Goal: Book appointment/travel/reservation

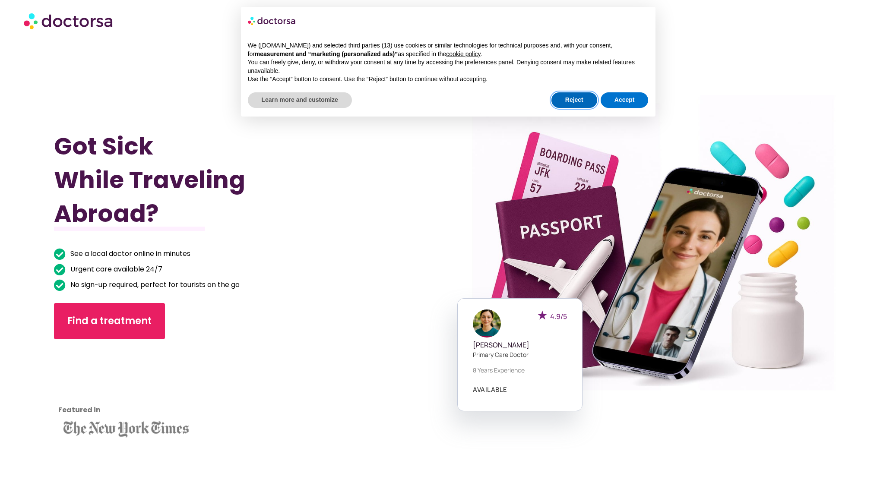
click at [561, 97] on button "Reject" at bounding box center [575, 100] width 46 height 16
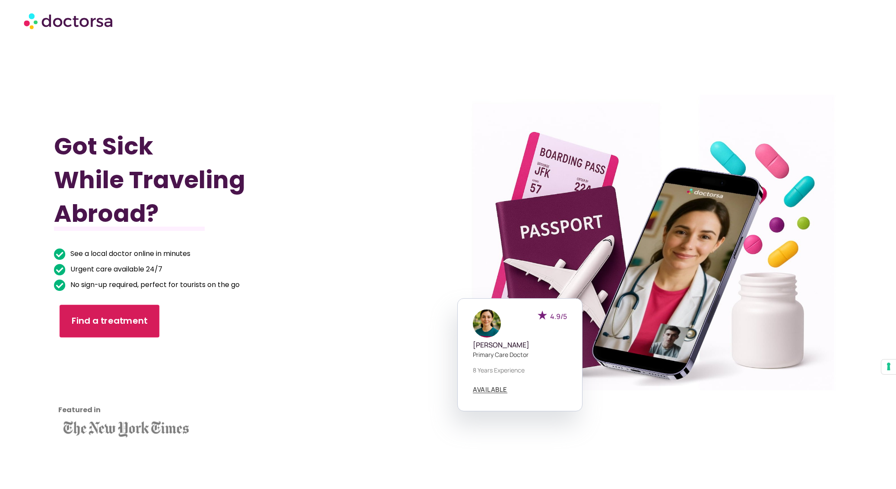
click at [126, 320] on span "Find a treatment" at bounding box center [109, 321] width 76 height 13
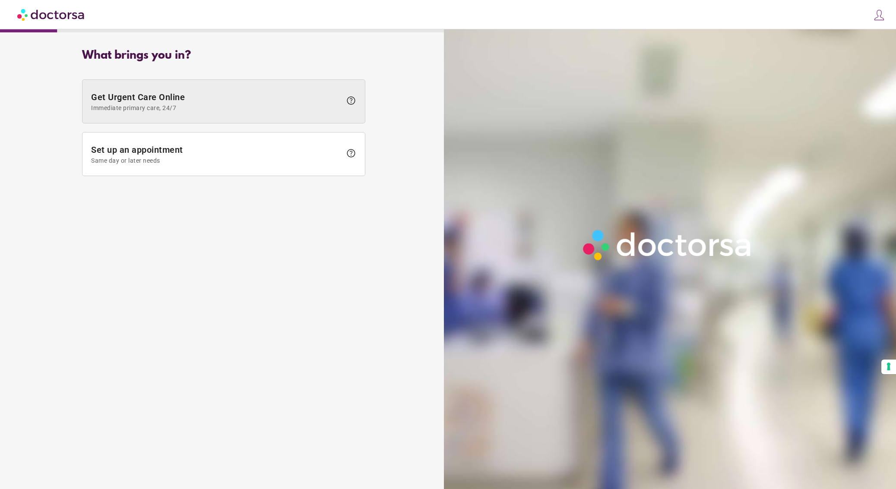
click at [210, 123] on span at bounding box center [224, 101] width 283 height 43
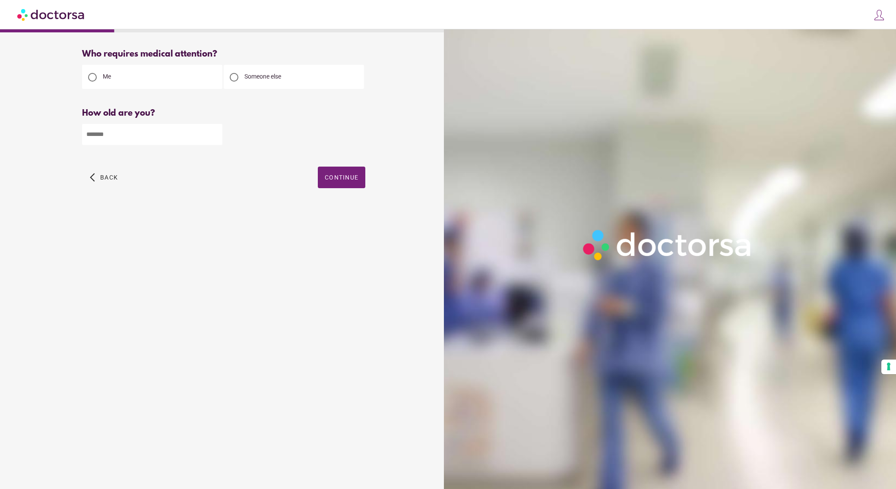
click at [165, 136] on input "number" at bounding box center [152, 134] width 140 height 21
click at [235, 79] on div at bounding box center [234, 77] width 9 height 9
click at [196, 138] on input "number" at bounding box center [152, 134] width 140 height 21
type input "**"
click at [340, 187] on span "button" at bounding box center [342, 178] width 48 height 22
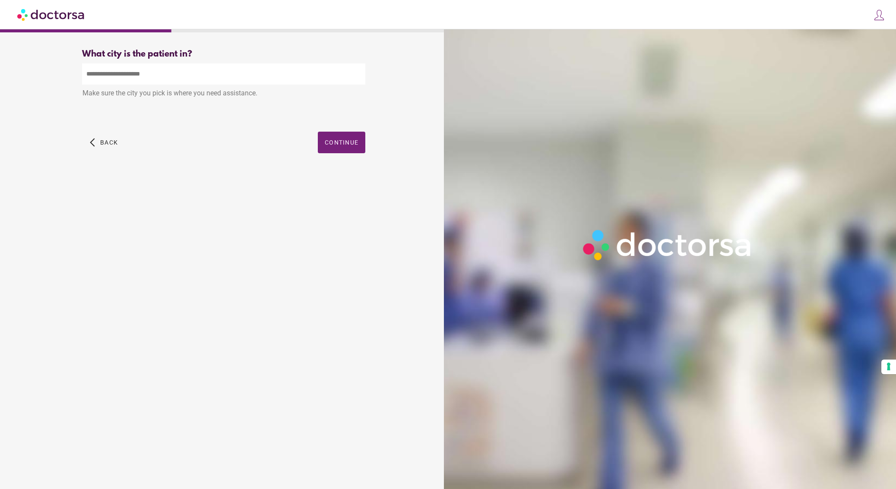
click at [138, 73] on input "text" at bounding box center [223, 74] width 283 height 21
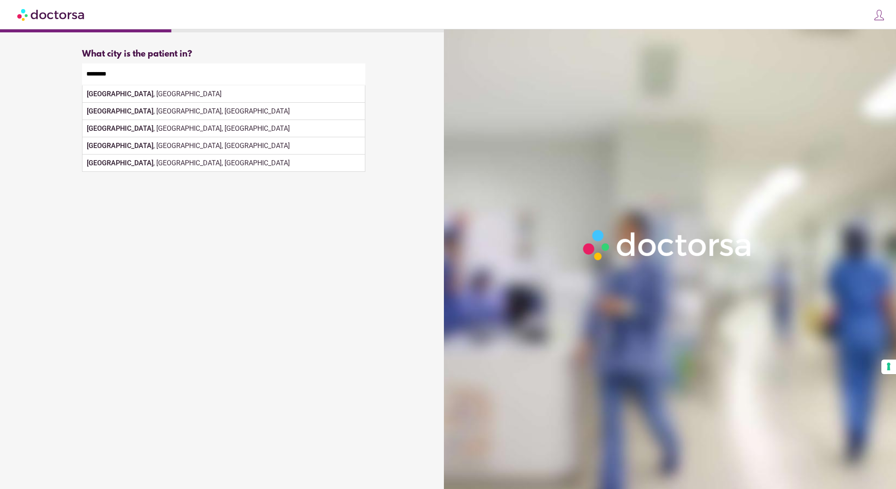
click at [235, 95] on div "[GEOGRAPHIC_DATA] , [GEOGRAPHIC_DATA]" at bounding box center [224, 94] width 283 height 17
type input "**********"
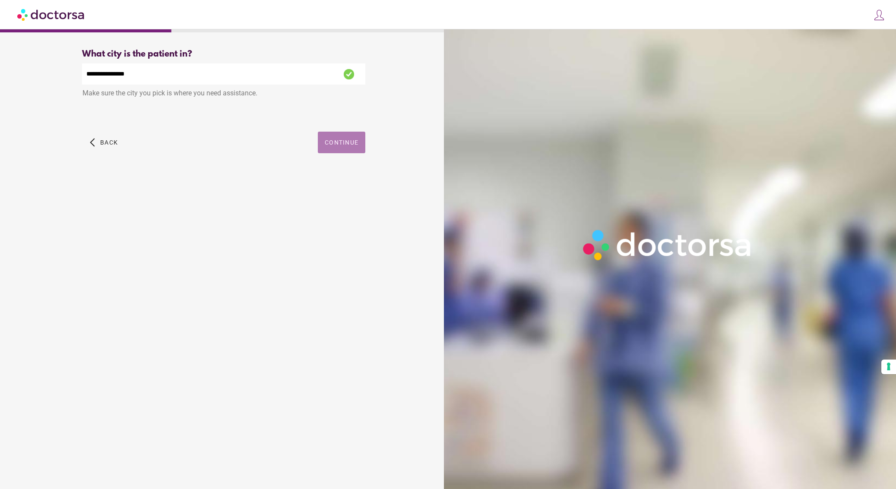
click at [333, 140] on span "Continue" at bounding box center [342, 142] width 34 height 7
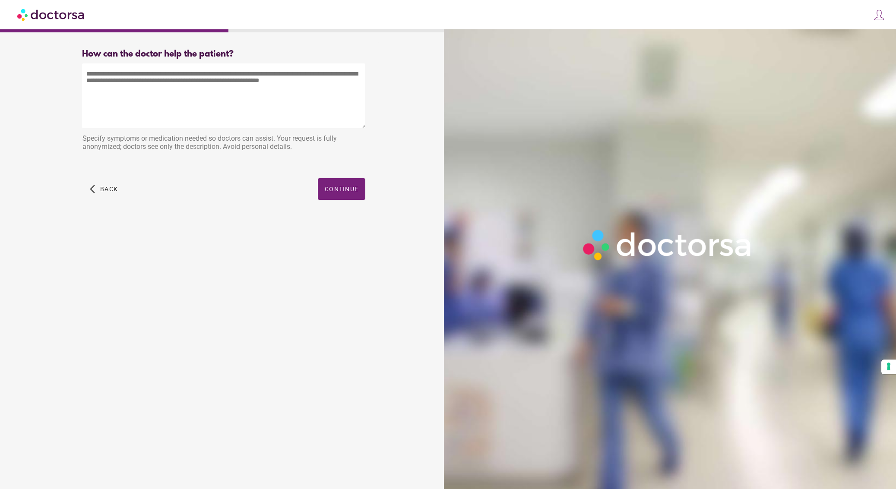
click at [298, 114] on textarea at bounding box center [223, 96] width 283 height 65
type textarea "**********"
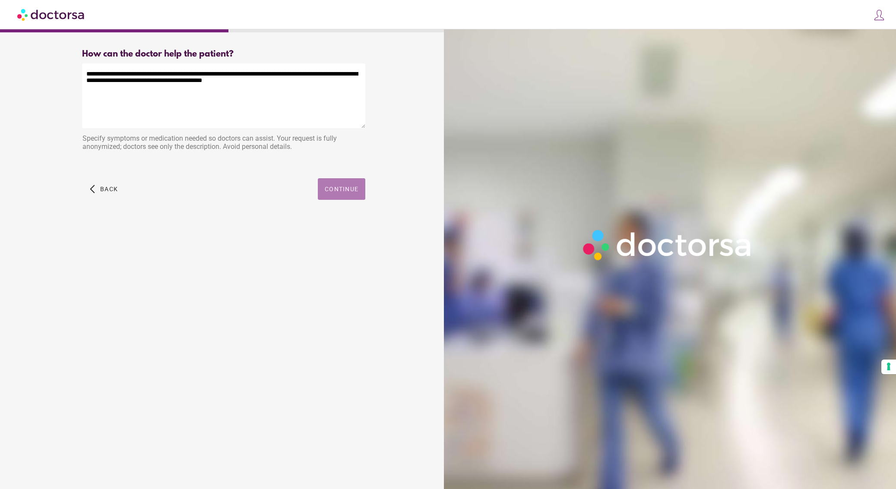
click at [331, 184] on span "button" at bounding box center [342, 189] width 48 height 22
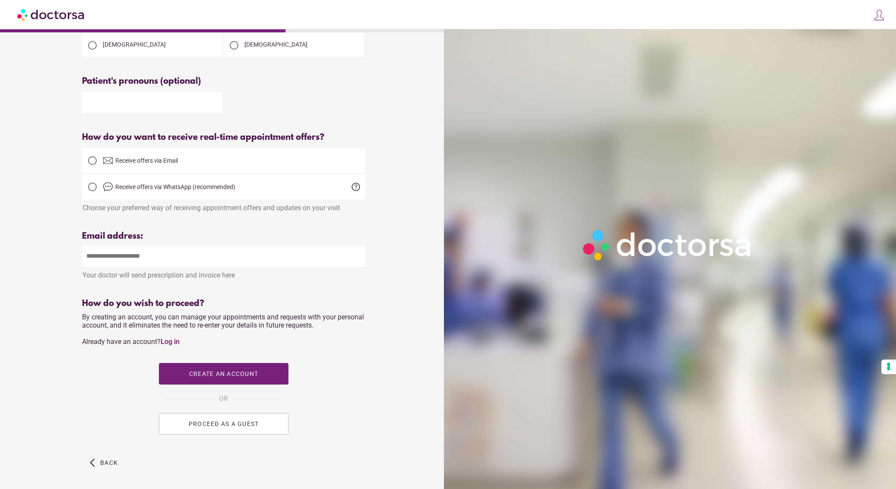
scroll to position [152, 0]
